Goal: Task Accomplishment & Management: Use online tool/utility

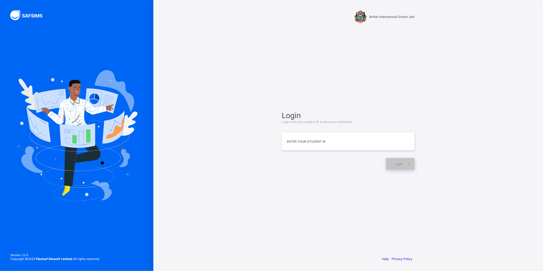
type input "*"
click at [394, 166] on div "Login" at bounding box center [400, 164] width 29 height 12
click at [390, 166] on div "Login" at bounding box center [400, 164] width 29 height 12
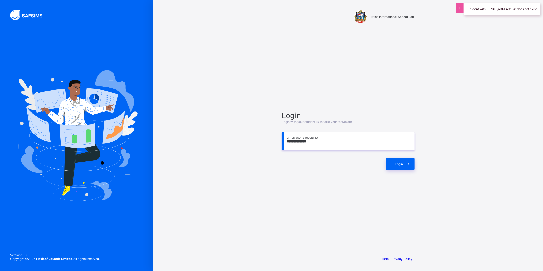
click at [371, 147] on input "**********" at bounding box center [348, 141] width 133 height 18
type input "**********"
click at [388, 166] on div "Login" at bounding box center [400, 164] width 29 height 12
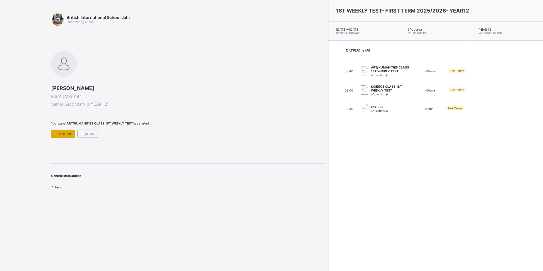
drag, startPoint x: 316, startPoint y: 37, endPoint x: 65, endPoint y: 134, distance: 269.0
click at [65, 134] on span "Take paper" at bounding box center [63, 134] width 16 height 4
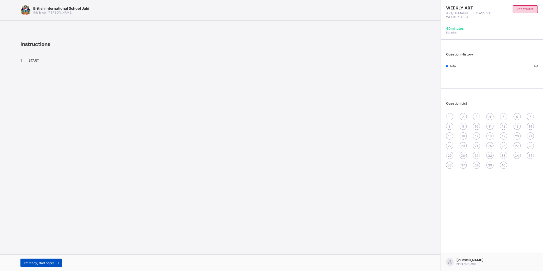
click at [54, 261] on span "I’m ready, start paper" at bounding box center [39, 263] width 30 height 4
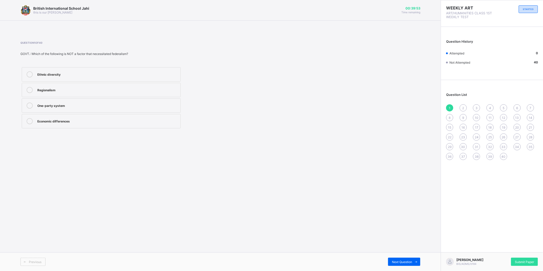
click at [29, 70] on label "Ethnic diversity" at bounding box center [101, 74] width 159 height 14
click at [124, 85] on label "Regionalism" at bounding box center [101, 90] width 159 height 14
click at [524, 258] on div "Submit Paper" at bounding box center [524, 262] width 27 height 8
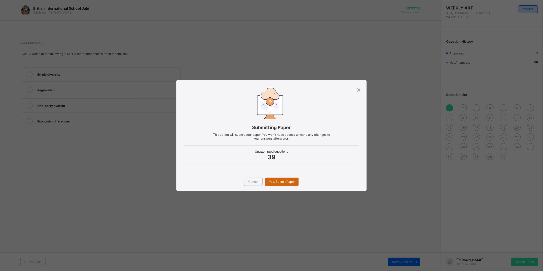
click at [291, 179] on div "Yes, Submit Paper" at bounding box center [281, 182] width 33 height 8
drag, startPoint x: 291, startPoint y: 179, endPoint x: 290, endPoint y: 182, distance: 3.1
click at [290, 182] on div "Yes, Submit Paper" at bounding box center [281, 182] width 33 height 8
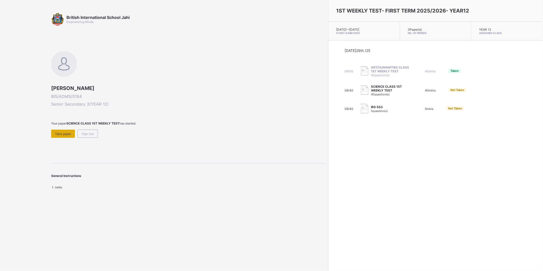
click at [63, 134] on span "Take paper" at bounding box center [63, 134] width 16 height 4
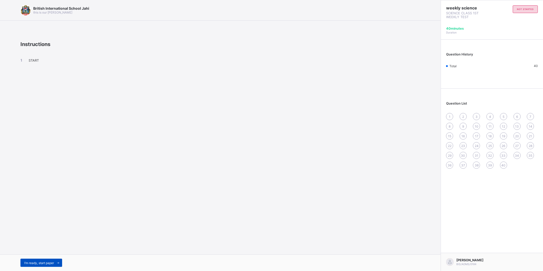
click at [56, 262] on span at bounding box center [58, 263] width 8 height 8
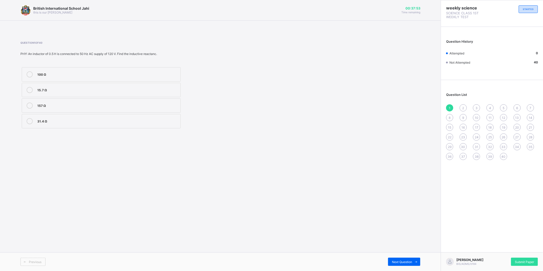
drag, startPoint x: 315, startPoint y: 164, endPoint x: 299, endPoint y: 162, distance: 15.7
click at [316, 164] on div "British International School Jahi this is our [PERSON_NAME] 00:37:53 Time remai…" at bounding box center [220, 135] width 441 height 271
click at [413, 261] on span at bounding box center [416, 262] width 8 height 8
click at [392, 260] on span "Next Question" at bounding box center [402, 262] width 20 height 4
click at [34, 260] on span "Previous" at bounding box center [35, 262] width 13 height 4
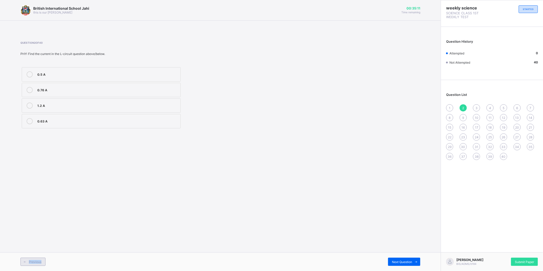
click at [34, 260] on span "Previous" at bounding box center [35, 262] width 13 height 4
click at [128, 107] on div "157 Ω" at bounding box center [107, 104] width 141 height 5
click at [461, 108] on div "2" at bounding box center [462, 107] width 7 height 7
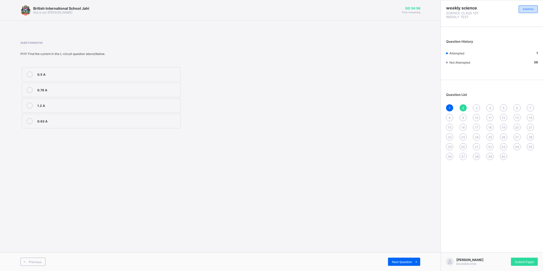
click at [449, 110] on div "1" at bounding box center [449, 107] width 7 height 7
click at [464, 109] on div "2" at bounding box center [462, 107] width 7 height 7
click at [476, 109] on span "3" at bounding box center [476, 108] width 2 height 4
click at [492, 108] on div "4" at bounding box center [489, 107] width 7 height 7
click at [505, 109] on div "5" at bounding box center [503, 107] width 7 height 7
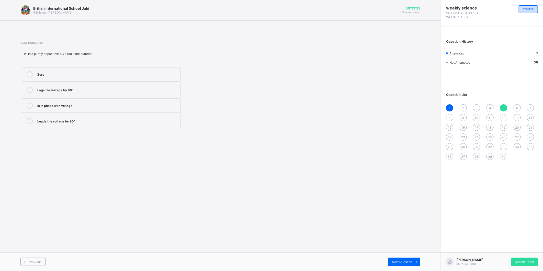
click at [488, 108] on div "4" at bounding box center [489, 107] width 7 height 7
click at [119, 87] on div "Lags the voltage by 90°" at bounding box center [107, 89] width 141 height 5
click at [503, 106] on span "5" at bounding box center [503, 108] width 2 height 4
click at [75, 123] on div "Leads the voltage by 90°" at bounding box center [107, 121] width 141 height 6
click at [516, 106] on span "6" at bounding box center [517, 108] width 2 height 4
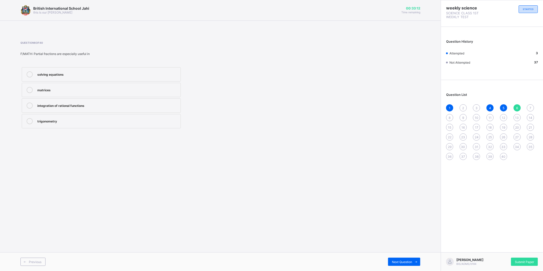
click at [527, 104] on div "1 2 3 4 5 6 7 8 9 10 11 12 13 14 15 16 17 18 19 20 21 22 23 24 25 26 27 28 29 3…" at bounding box center [492, 132] width 92 height 56
click at [395, 261] on span "Next Question" at bounding box center [402, 262] width 20 height 4
click at [397, 256] on div "Previous Next Question" at bounding box center [220, 261] width 441 height 19
click at [396, 259] on div "Next Question" at bounding box center [404, 262] width 32 height 8
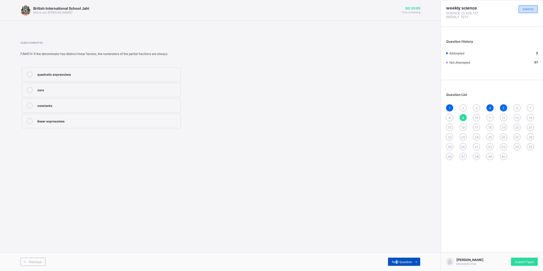
click at [397, 260] on span "Next Question" at bounding box center [402, 262] width 20 height 4
click at [88, 137] on div "Fertilization" at bounding box center [107, 136] width 141 height 5
click at [394, 261] on span "Next Question" at bounding box center [402, 262] width 20 height 4
click at [80, 101] on label "ovary" at bounding box center [101, 105] width 159 height 14
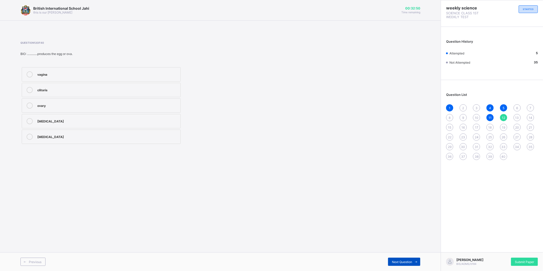
click at [401, 260] on span "Next Question" at bounding box center [402, 262] width 20 height 4
click at [407, 261] on span "Next Question" at bounding box center [402, 262] width 20 height 4
click at [403, 261] on span "Next Question" at bounding box center [402, 262] width 20 height 4
click at [76, 134] on div "gives rise to" at bounding box center [107, 136] width 141 height 5
click at [412, 261] on span at bounding box center [416, 262] width 8 height 8
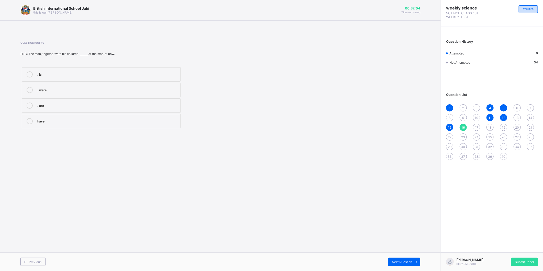
click at [110, 101] on label ". are" at bounding box center [101, 105] width 159 height 14
drag, startPoint x: 415, startPoint y: 259, endPoint x: 414, endPoint y: 262, distance: 2.6
click at [415, 261] on span at bounding box center [416, 262] width 8 height 8
click at [108, 102] on label "He said that he was tired." at bounding box center [101, 105] width 159 height 14
click at [404, 260] on span "Next Question" at bounding box center [402, 262] width 20 height 4
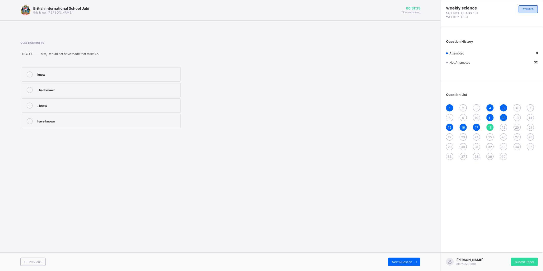
click at [119, 89] on div ". had known" at bounding box center [107, 89] width 141 height 5
click at [418, 259] on span at bounding box center [416, 262] width 8 height 8
click at [73, 89] on div "friendly" at bounding box center [107, 89] width 141 height 5
click at [399, 261] on span "Next Question" at bounding box center [402, 262] width 20 height 4
click at [91, 73] on div "Adjective modifier" at bounding box center [107, 73] width 141 height 5
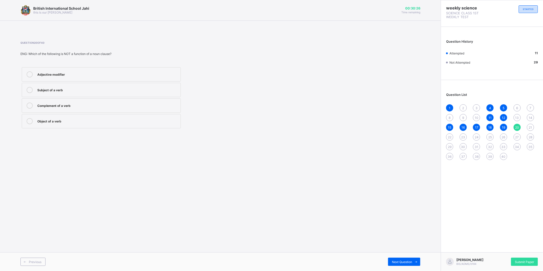
click at [410, 257] on div "Previous Next Question" at bounding box center [220, 261] width 441 height 19
click at [409, 259] on div "Next Question" at bounding box center [404, 262] width 32 height 8
click at [414, 262] on icon at bounding box center [416, 261] width 4 height 3
click at [414, 259] on span at bounding box center [416, 262] width 8 height 8
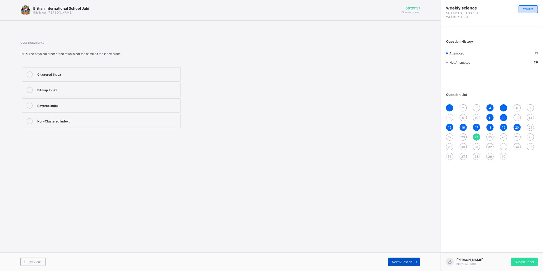
click at [414, 259] on span at bounding box center [416, 262] width 8 height 8
click at [410, 260] on span "Next Question" at bounding box center [402, 262] width 20 height 4
drag, startPoint x: 411, startPoint y: 261, endPoint x: 410, endPoint y: 257, distance: 4.2
drag, startPoint x: 410, startPoint y: 257, endPoint x: 210, endPoint y: 177, distance: 215.2
click at [210, 176] on div "British International School Jahi this is our [PERSON_NAME] 00:29:14 Time remai…" at bounding box center [220, 135] width 441 height 271
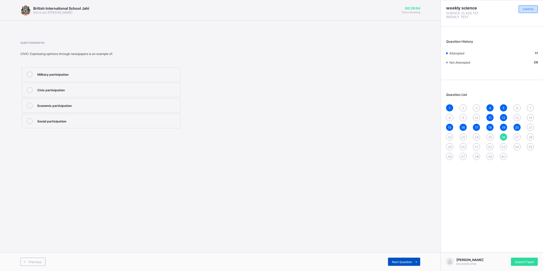
click at [399, 262] on span "Next Question" at bounding box center [402, 262] width 20 height 4
click at [52, 107] on div "Economic participation" at bounding box center [107, 104] width 141 height 5
click at [397, 259] on div "Next Question" at bounding box center [404, 262] width 32 height 8
click at [83, 106] on div "Political participation" at bounding box center [107, 104] width 141 height 5
click at [396, 260] on span "Next Question" at bounding box center [402, 262] width 20 height 4
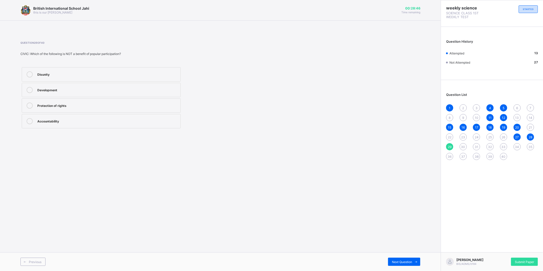
click at [79, 77] on div "Disunity" at bounding box center [107, 74] width 141 height 6
click at [411, 262] on span "Next Question" at bounding box center [402, 262] width 20 height 4
click at [101, 68] on label "To promote accountability" at bounding box center [101, 74] width 159 height 14
click at [388, 262] on div "Next Question" at bounding box center [404, 262] width 32 height 8
click at [414, 261] on icon at bounding box center [416, 261] width 4 height 3
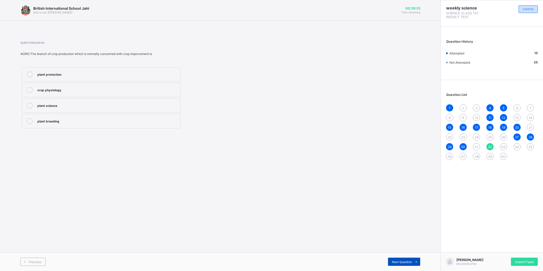
click at [414, 260] on icon at bounding box center [416, 261] width 4 height 3
click at [460, 158] on div "37" at bounding box center [462, 156] width 7 height 7
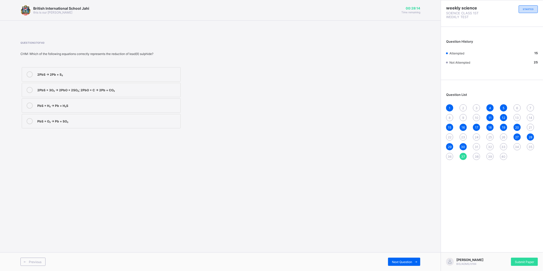
click at [504, 158] on span "40" at bounding box center [503, 157] width 4 height 4
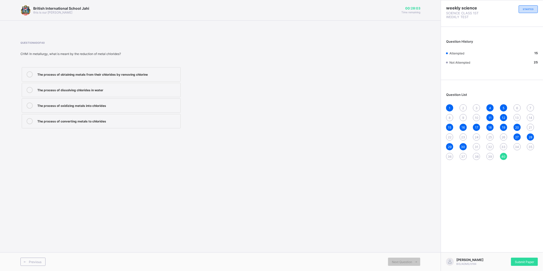
click at [152, 73] on div "The process of obtaining metals from their chlorides by removing chlorine" at bounding box center [107, 73] width 141 height 5
click at [491, 155] on span "39" at bounding box center [490, 157] width 4 height 4
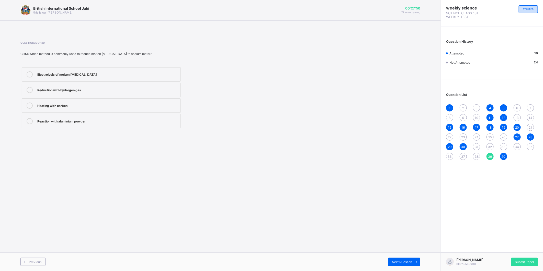
click at [109, 68] on label "Electrolysis of molten [MEDICAL_DATA]" at bounding box center [101, 74] width 159 height 14
click at [476, 155] on span "38" at bounding box center [476, 157] width 4 height 4
click at [115, 122] on div "2ZnS + 3O₂ → 2ZnO + 2SO₂" at bounding box center [107, 120] width 141 height 5
click at [464, 156] on span "37" at bounding box center [463, 157] width 4 height 4
click at [448, 155] on span "36" at bounding box center [450, 157] width 4 height 4
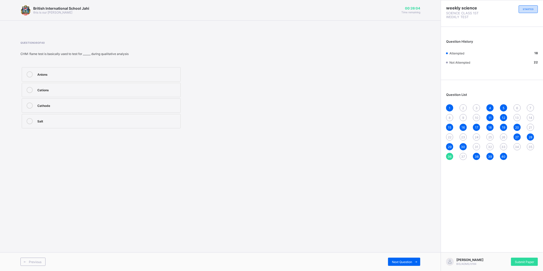
click at [91, 86] on label "Cations" at bounding box center [101, 90] width 159 height 14
click at [462, 107] on span "2" at bounding box center [463, 108] width 2 height 4
click at [444, 107] on div "Question List 1 2 3 4 5 6 7 8 9 10 11 12 13 14 15 16 17 18 19 20 21 22 23 24 25…" at bounding box center [492, 124] width 102 height 83
click at [447, 108] on div "1" at bounding box center [449, 107] width 7 height 7
click at [404, 261] on span "Next Question" at bounding box center [402, 262] width 20 height 4
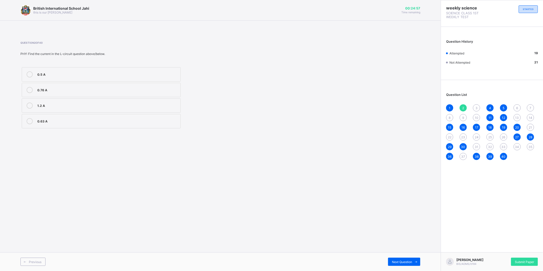
click at [477, 108] on span "3" at bounding box center [476, 108] width 2 height 4
click at [461, 108] on div "2" at bounding box center [462, 107] width 7 height 7
click at [96, 87] on div "0.76 A" at bounding box center [107, 89] width 141 height 5
click at [403, 261] on span "Next Question" at bounding box center [402, 262] width 20 height 4
click at [45, 108] on div "159 Ω" at bounding box center [107, 105] width 141 height 6
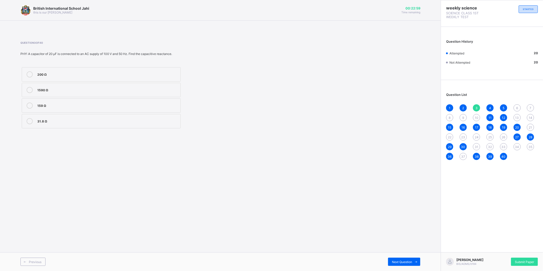
click at [31, 107] on icon at bounding box center [30, 105] width 6 height 6
click at [408, 263] on span "Next Question" at bounding box center [402, 262] width 20 height 4
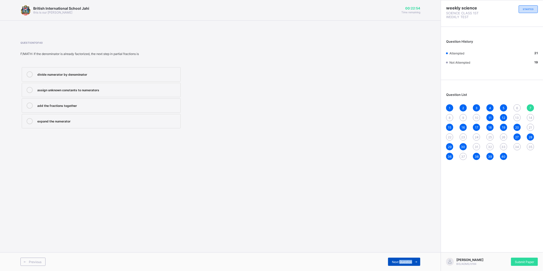
click at [408, 263] on span "Next Question" at bounding box center [402, 262] width 20 height 4
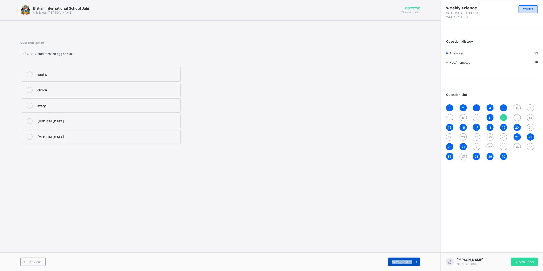
click at [408, 263] on span "Next Question" at bounding box center [402, 262] width 20 height 4
drag, startPoint x: 400, startPoint y: 261, endPoint x: 399, endPoint y: 258, distance: 3.6
click at [400, 259] on div "Next Question" at bounding box center [404, 262] width 32 height 8
click at [95, 118] on div "[MEDICAL_DATA]" at bounding box center [107, 120] width 141 height 5
click at [406, 260] on span "Next Question" at bounding box center [402, 262] width 20 height 4
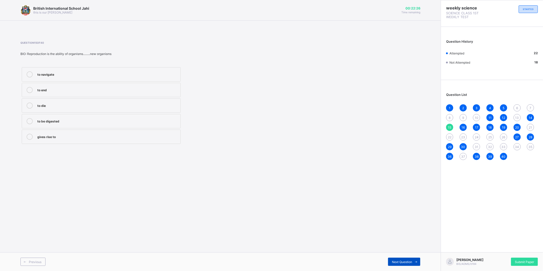
click at [405, 259] on div "Next Question" at bounding box center [404, 262] width 32 height 8
click at [405, 258] on div "Next Question" at bounding box center [404, 262] width 32 height 8
click at [404, 256] on div "Previous Next Question" at bounding box center [220, 261] width 441 height 19
click at [400, 260] on span "Next Question" at bounding box center [402, 262] width 20 height 4
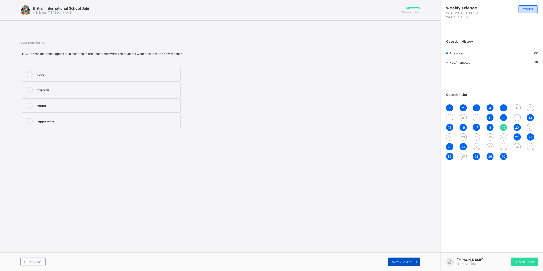
click at [400, 260] on span "Next Question" at bounding box center [402, 262] width 20 height 4
click at [31, 262] on span "Previous" at bounding box center [35, 262] width 13 height 4
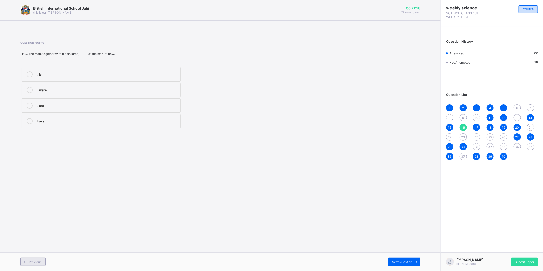
click at [31, 262] on span "Previous" at bounding box center [35, 262] width 13 height 4
click at [399, 260] on span "Next Question" at bounding box center [402, 262] width 20 height 4
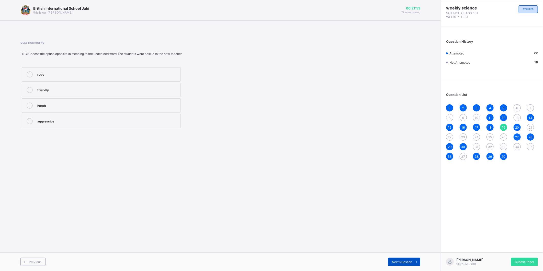
click at [399, 260] on span "Next Question" at bounding box center [402, 262] width 20 height 4
click at [505, 137] on div "26" at bounding box center [503, 136] width 7 height 7
click at [412, 261] on span at bounding box center [416, 262] width 8 height 8
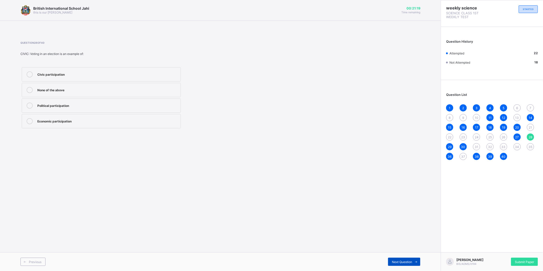
click at [411, 260] on span "Next Question" at bounding box center [402, 262] width 20 height 4
click at [409, 259] on div "Next Question" at bounding box center [404, 262] width 32 height 8
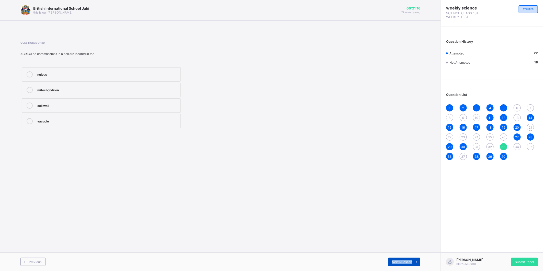
click at [409, 259] on div "Next Question" at bounding box center [404, 262] width 32 height 8
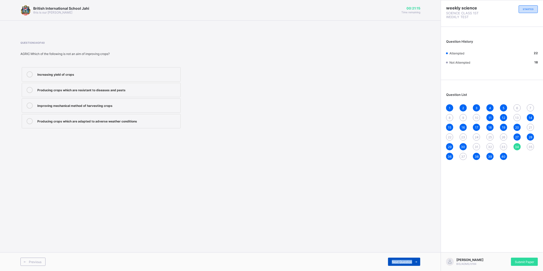
click at [409, 259] on div "Next Question" at bounding box center [404, 262] width 32 height 8
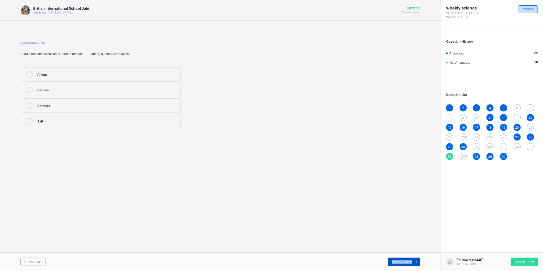
click at [409, 259] on div "Next Question" at bounding box center [404, 262] width 32 height 8
click at [29, 262] on span "Previous" at bounding box center [35, 262] width 13 height 4
click at [474, 148] on div "1 2 3 4 5 6 7 8 9 10 11 12 13 14 15 16 17 18 19 20 21 22 23 24 25 26 27 28 29 3…" at bounding box center [492, 132] width 92 height 56
click at [476, 147] on span "31" at bounding box center [476, 147] width 4 height 4
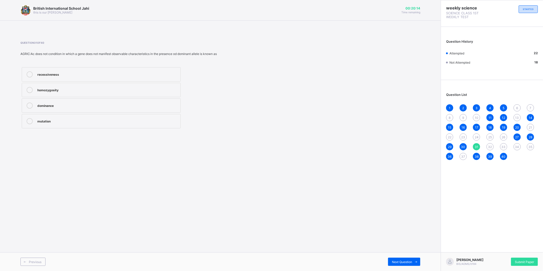
click at [461, 156] on span "37" at bounding box center [463, 157] width 4 height 4
click at [451, 156] on span "36" at bounding box center [450, 157] width 4 height 4
click at [450, 156] on span "36" at bounding box center [450, 157] width 4 height 4
click at [25, 261] on icon at bounding box center [25, 261] width 4 height 3
click at [400, 261] on span "Next Question" at bounding box center [402, 262] width 20 height 4
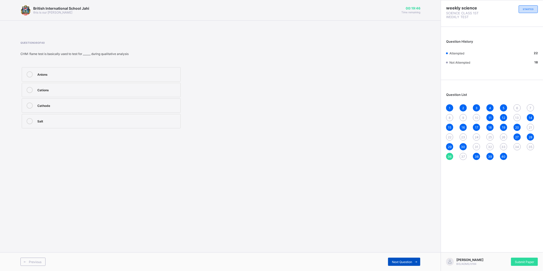
drag, startPoint x: 400, startPoint y: 261, endPoint x: 395, endPoint y: 261, distance: 5.9
click at [395, 261] on span "Next Question" at bounding box center [402, 262] width 20 height 4
click at [517, 108] on span "6" at bounding box center [517, 108] width 2 height 4
click at [404, 260] on span "Next Question" at bounding box center [402, 262] width 20 height 4
click at [402, 260] on span "Next Question" at bounding box center [402, 262] width 20 height 4
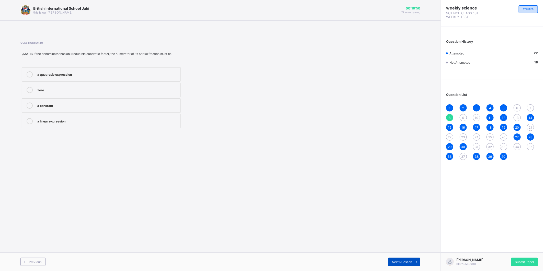
click at [402, 260] on span "Next Question" at bounding box center [402, 262] width 20 height 4
click at [401, 262] on span "Next Question" at bounding box center [402, 262] width 20 height 4
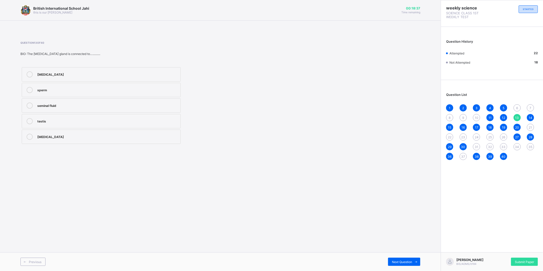
click at [160, 121] on div "testis" at bounding box center [107, 120] width 141 height 5
click at [403, 260] on span "Next Question" at bounding box center [402, 262] width 20 height 4
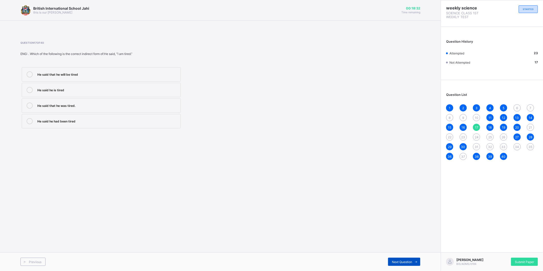
click at [403, 260] on span "Next Question" at bounding box center [402, 262] width 20 height 4
click at [402, 259] on div "Next Question" at bounding box center [404, 262] width 32 height 8
click at [395, 260] on span "Next Question" at bounding box center [402, 262] width 20 height 4
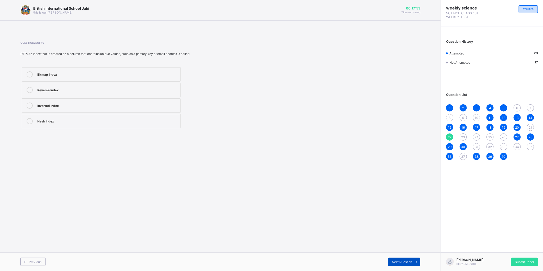
click at [399, 262] on span "Next Question" at bounding box center [402, 262] width 20 height 4
click at [102, 72] on div "Primary Index" at bounding box center [107, 73] width 141 height 5
click at [412, 258] on span at bounding box center [416, 262] width 8 height 8
click at [405, 261] on span "Next Question" at bounding box center [402, 262] width 20 height 4
click at [106, 113] on label "Index" at bounding box center [101, 105] width 159 height 14
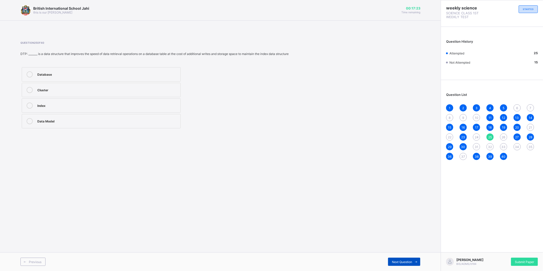
click at [397, 261] on span "Next Question" at bounding box center [402, 262] width 20 height 4
click at [402, 261] on span "Next Question" at bounding box center [402, 262] width 20 height 4
click at [401, 258] on div "Next Question" at bounding box center [404, 262] width 32 height 8
click at [400, 259] on div "Next Question" at bounding box center [404, 262] width 32 height 8
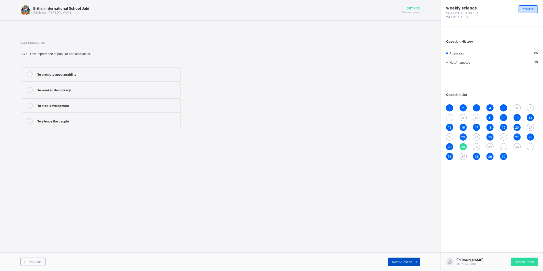
click at [400, 259] on div "Next Question" at bounding box center [404, 262] width 32 height 8
click at [31, 259] on div "Previous" at bounding box center [32, 262] width 25 height 8
click at [38, 263] on span "Previous" at bounding box center [35, 262] width 13 height 4
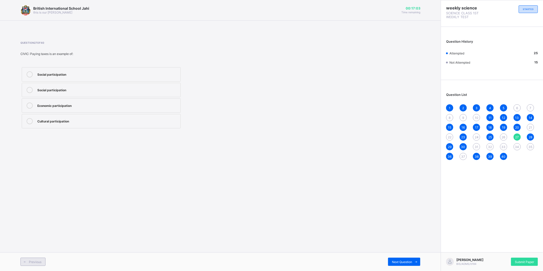
click at [38, 263] on span "Previous" at bounding box center [35, 262] width 13 height 4
click at [516, 109] on span "6" at bounding box center [517, 108] width 2 height 4
click at [463, 154] on div "37" at bounding box center [462, 156] width 7 height 7
click at [489, 117] on span "11" at bounding box center [489, 118] width 3 height 4
click at [409, 261] on span "Next Question" at bounding box center [402, 262] width 20 height 4
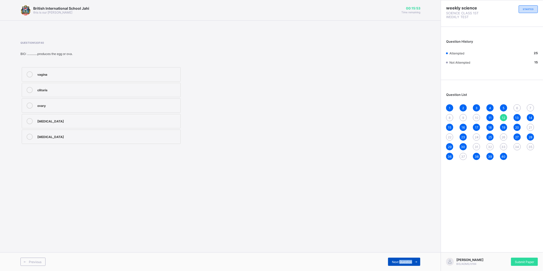
click at [409, 261] on span "Next Question" at bounding box center [402, 262] width 20 height 4
click at [409, 260] on span "Next Question" at bounding box center [402, 262] width 20 height 4
click at [464, 154] on div "37" at bounding box center [462, 156] width 7 height 7
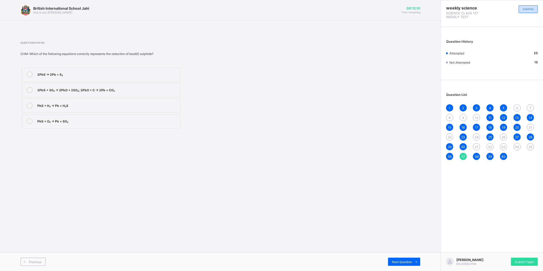
click at [158, 89] on div "2PbS + 3O₂ → 2PbO + 2SO₂; 2PbO + C → 2Pb + CO₂" at bounding box center [107, 89] width 141 height 5
click at [489, 118] on span "11" at bounding box center [489, 118] width 3 height 4
click at [399, 264] on div "Next Question" at bounding box center [404, 262] width 32 height 8
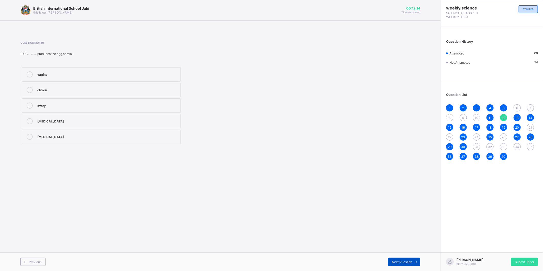
click at [399, 264] on div "Next Question" at bounding box center [404, 262] width 32 height 8
click at [400, 262] on span "Next Question" at bounding box center [402, 262] width 20 height 4
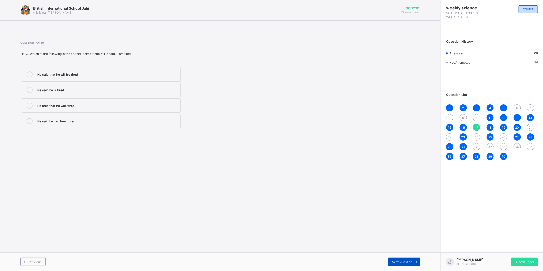
click at [400, 262] on span "Next Question" at bounding box center [402, 262] width 20 height 4
click at [110, 73] on div "Bitmap Index" at bounding box center [107, 73] width 141 height 5
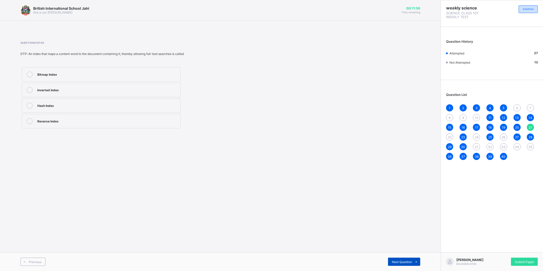
click at [404, 261] on span "Next Question" at bounding box center [402, 262] width 20 height 4
click at [415, 263] on icon at bounding box center [416, 261] width 4 height 3
click at [413, 259] on span at bounding box center [416, 262] width 8 height 8
click at [395, 264] on div "Next Question" at bounding box center [404, 262] width 32 height 8
click at [415, 259] on span at bounding box center [416, 262] width 8 height 8
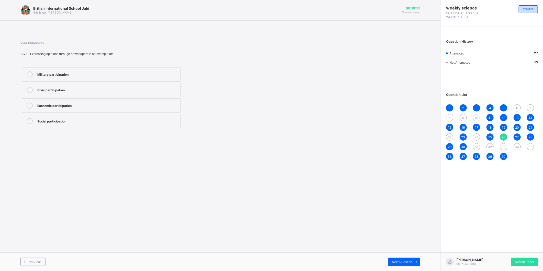
click at [123, 86] on label "Civic participation" at bounding box center [101, 90] width 159 height 14
click at [32, 261] on span "Previous" at bounding box center [35, 262] width 13 height 4
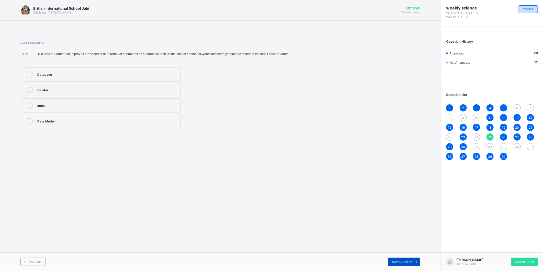
click at [406, 260] on span "Next Question" at bounding box center [402, 262] width 20 height 4
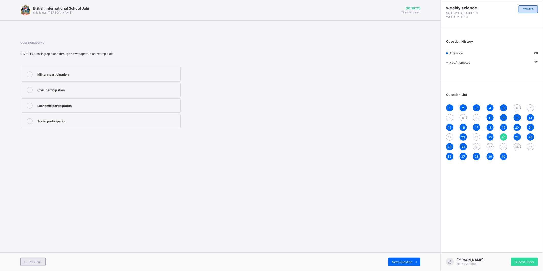
click at [29, 262] on span "Previous" at bounding box center [35, 262] width 13 height 4
click at [27, 257] on div "Previous Next Question" at bounding box center [220, 261] width 441 height 19
click at [27, 256] on div "Previous Next Question" at bounding box center [220, 261] width 441 height 19
click at [26, 263] on icon at bounding box center [25, 261] width 4 height 3
click at [83, 74] on div "Clustered Index" at bounding box center [107, 73] width 141 height 5
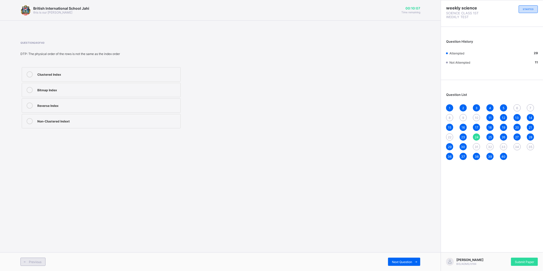
click at [38, 259] on div "Previous" at bounding box center [32, 262] width 25 height 8
click at [404, 257] on div "Previous Next Question" at bounding box center [220, 261] width 441 height 19
click at [404, 259] on div "Next Question" at bounding box center [404, 262] width 32 height 8
click at [37, 262] on span "Previous" at bounding box center [35, 262] width 13 height 4
click at [35, 261] on span "Previous" at bounding box center [35, 262] width 13 height 4
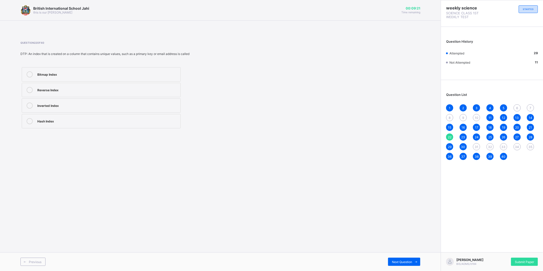
click at [98, 104] on div "Inverted Index" at bounding box center [107, 104] width 141 height 5
click at [27, 260] on span at bounding box center [25, 262] width 8 height 8
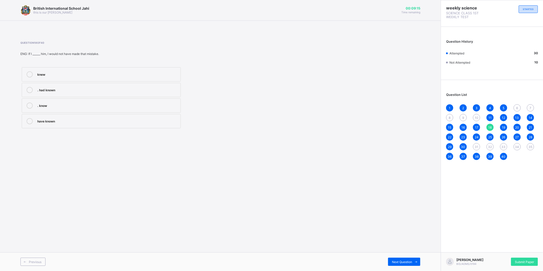
click at [515, 108] on div "6" at bounding box center [516, 107] width 7 height 7
click at [528, 108] on div "7" at bounding box center [530, 107] width 7 height 7
click at [478, 147] on span "31" at bounding box center [476, 147] width 4 height 4
drag, startPoint x: 478, startPoint y: 147, endPoint x: 485, endPoint y: 175, distance: 28.9
click at [484, 179] on div "weekly science SCIENCE CLASS 1ST WEEKLY TEST STARTED Question History Attempted…" at bounding box center [492, 135] width 102 height 271
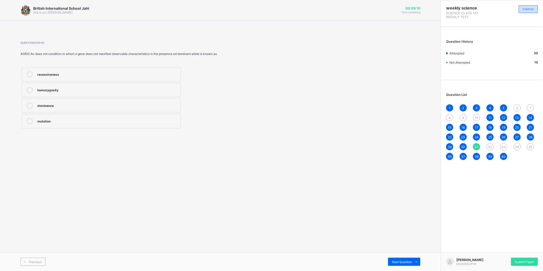
click at [489, 146] on span "32" at bounding box center [490, 147] width 4 height 4
click at [532, 258] on div "Submit Paper" at bounding box center [524, 262] width 27 height 8
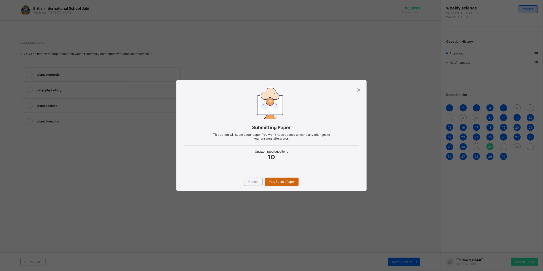
click at [284, 181] on span "Yes, Submit Paper" at bounding box center [282, 182] width 26 height 4
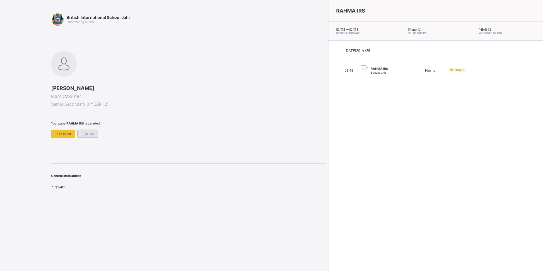
click at [84, 135] on div "Sign Out" at bounding box center [87, 134] width 20 height 8
